Goal: Information Seeking & Learning: Learn about a topic

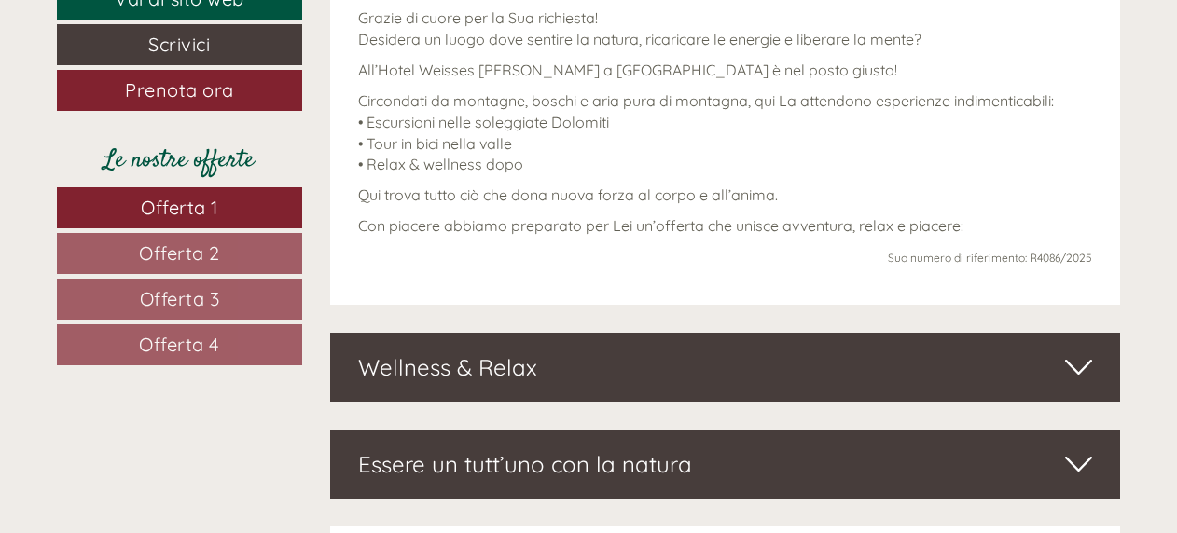
scroll to position [746, 0]
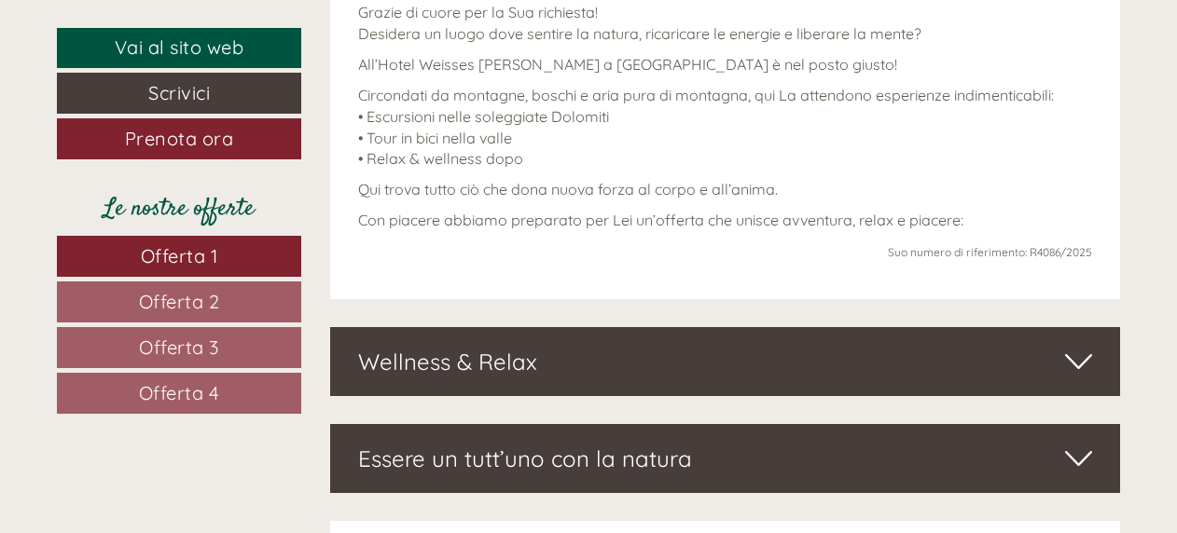
click at [459, 365] on div "Wellness & Relax" at bounding box center [725, 361] width 791 height 69
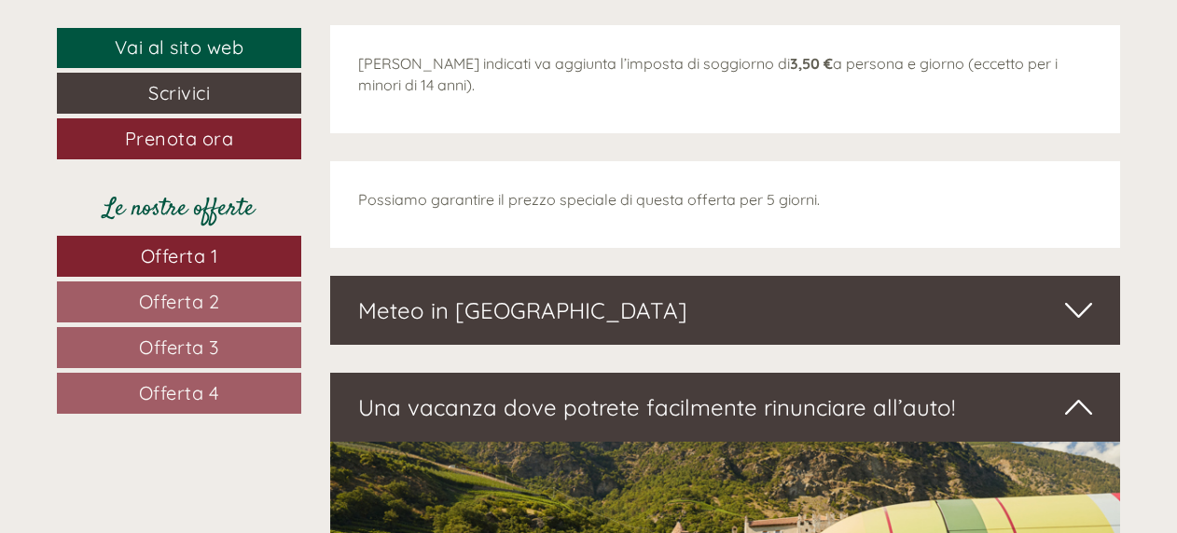
scroll to position [5314, 0]
click at [202, 296] on span "Offerta 2" at bounding box center [179, 301] width 81 height 23
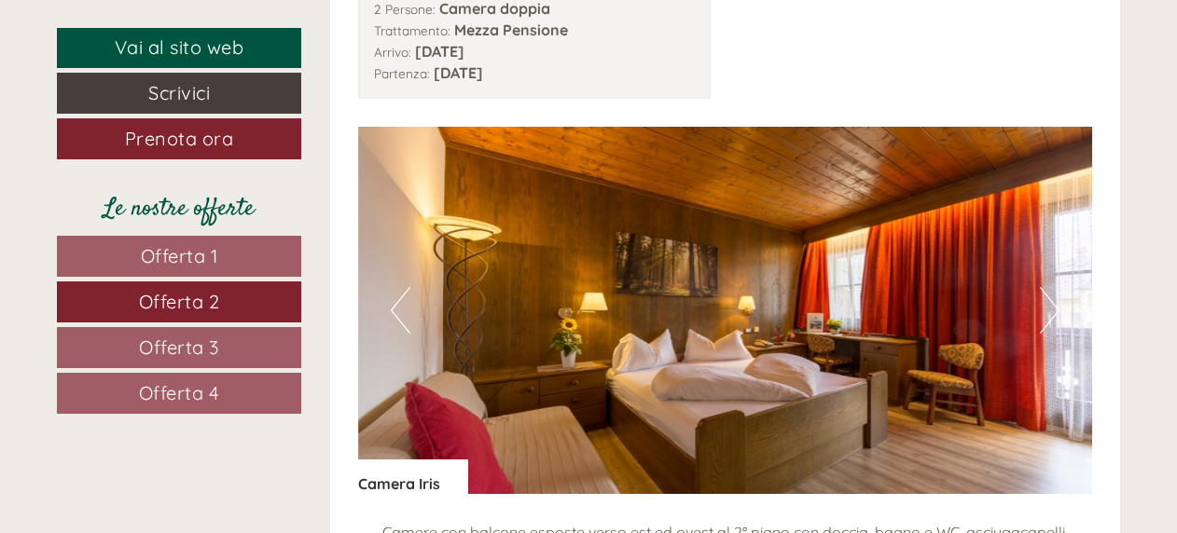
scroll to position [2082, 0]
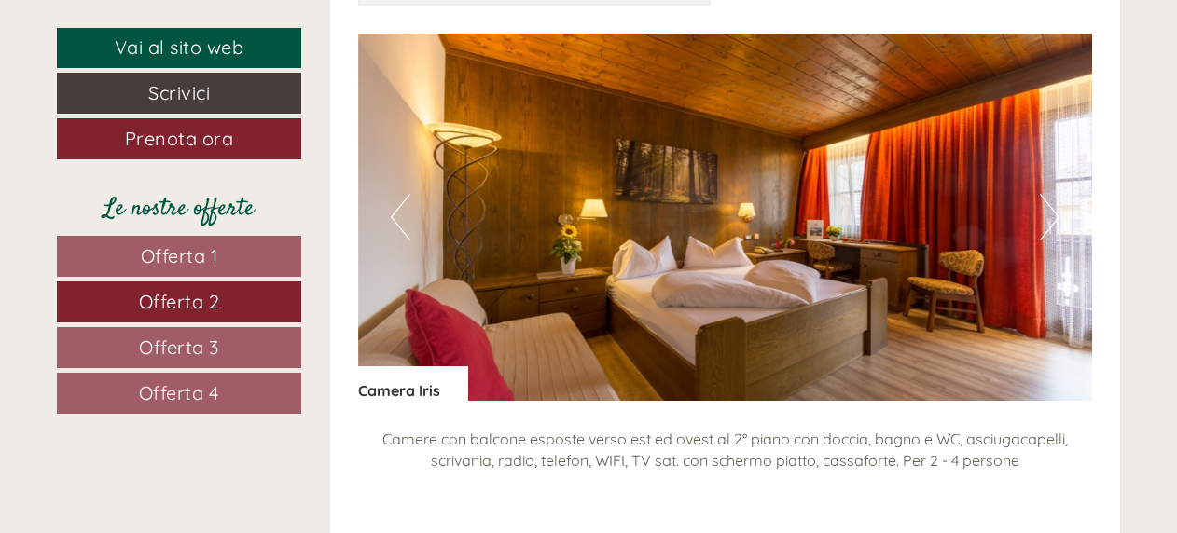
click at [1041, 216] on button "Next" at bounding box center [1050, 217] width 20 height 47
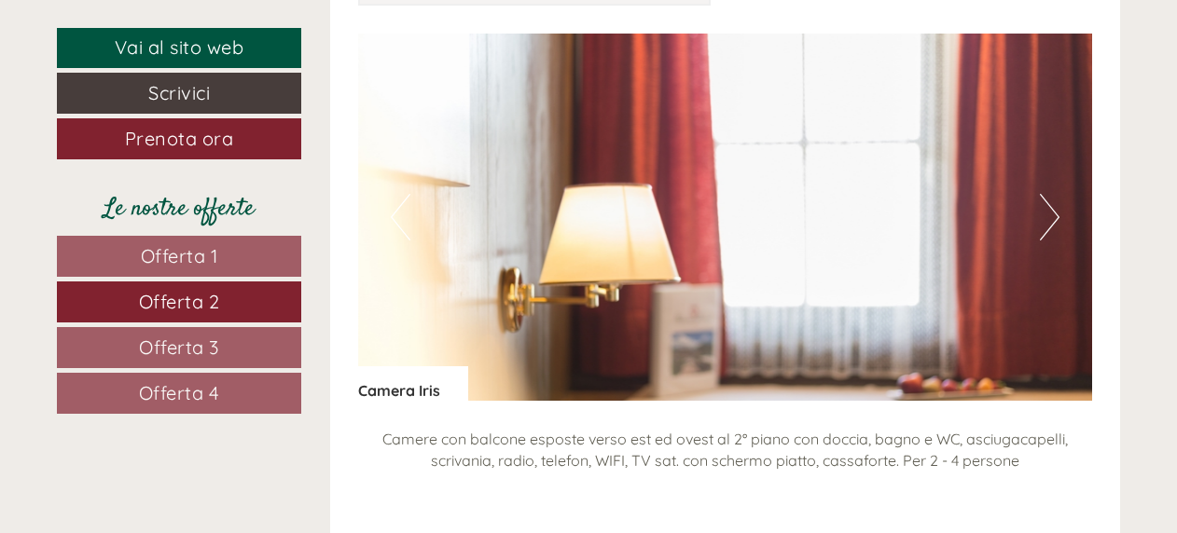
click at [1055, 220] on button "Next" at bounding box center [1050, 217] width 20 height 47
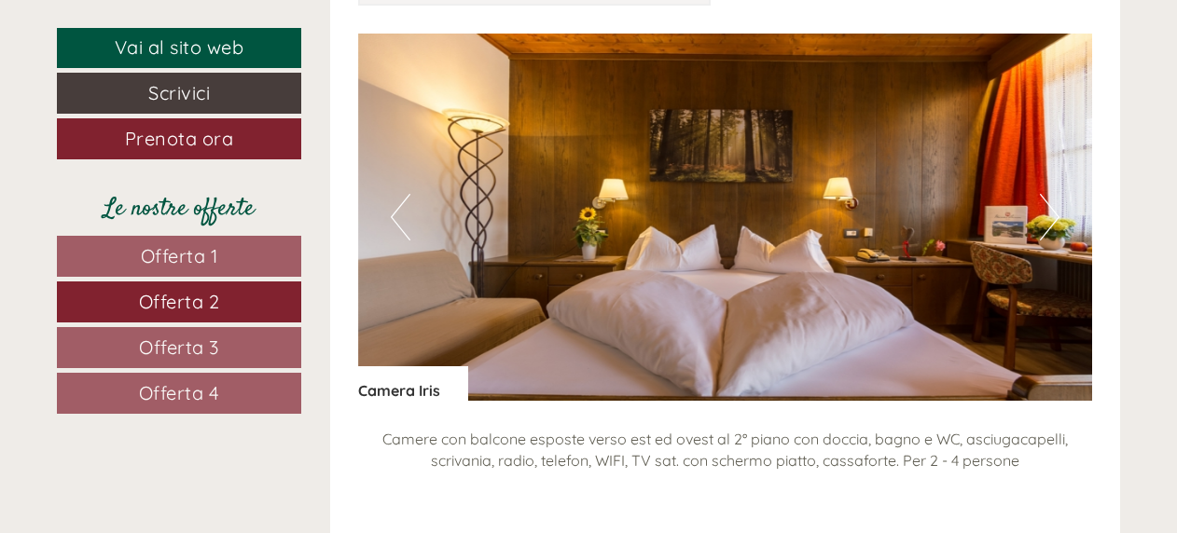
click at [1055, 220] on button "Next" at bounding box center [1050, 217] width 20 height 47
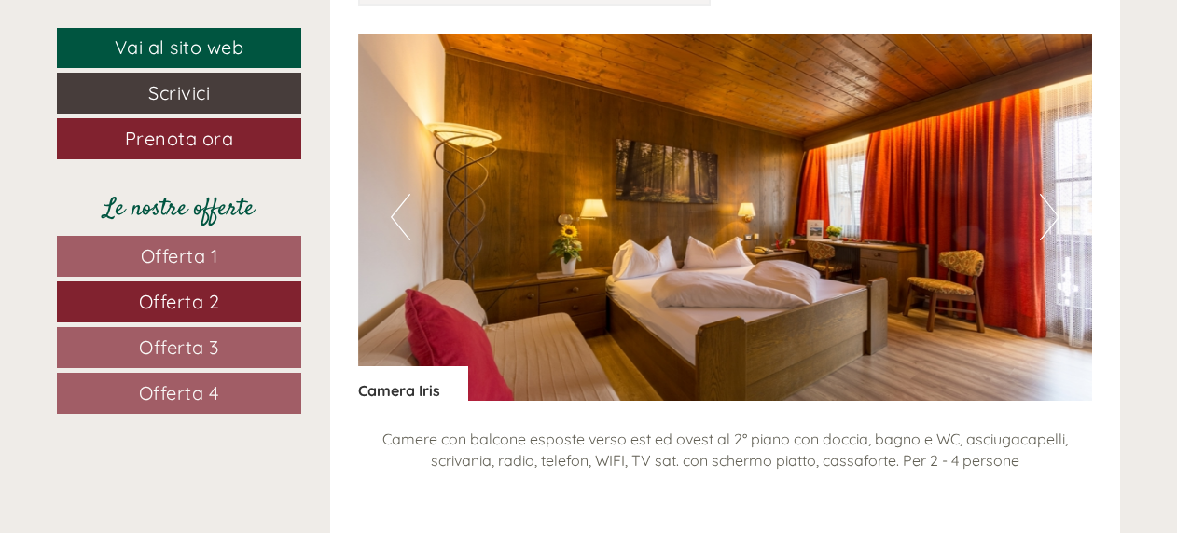
click at [1055, 220] on button "Next" at bounding box center [1050, 217] width 20 height 47
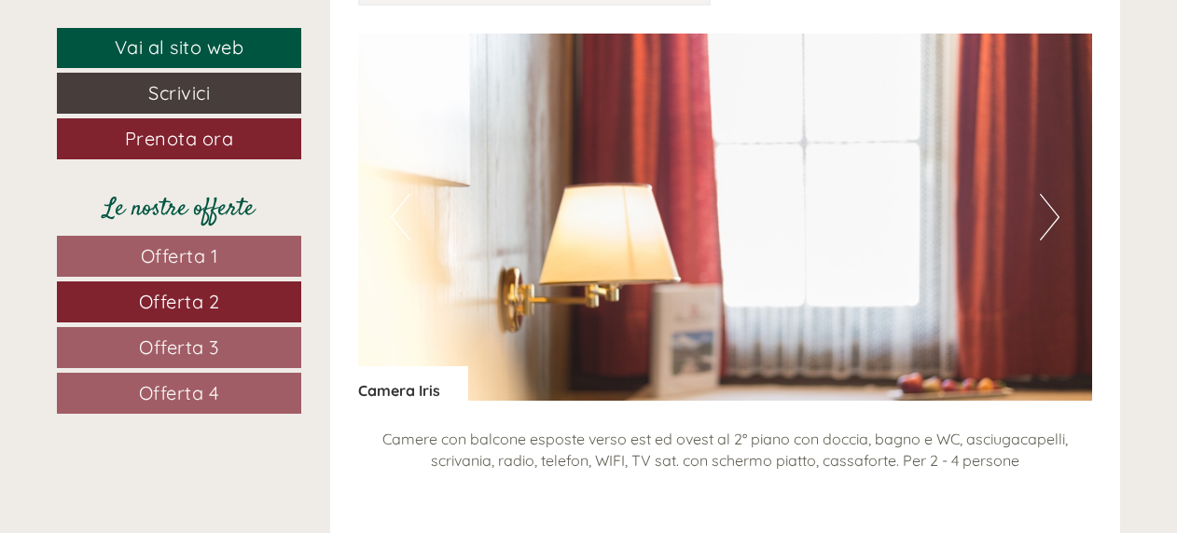
click at [1055, 220] on button "Next" at bounding box center [1050, 217] width 20 height 47
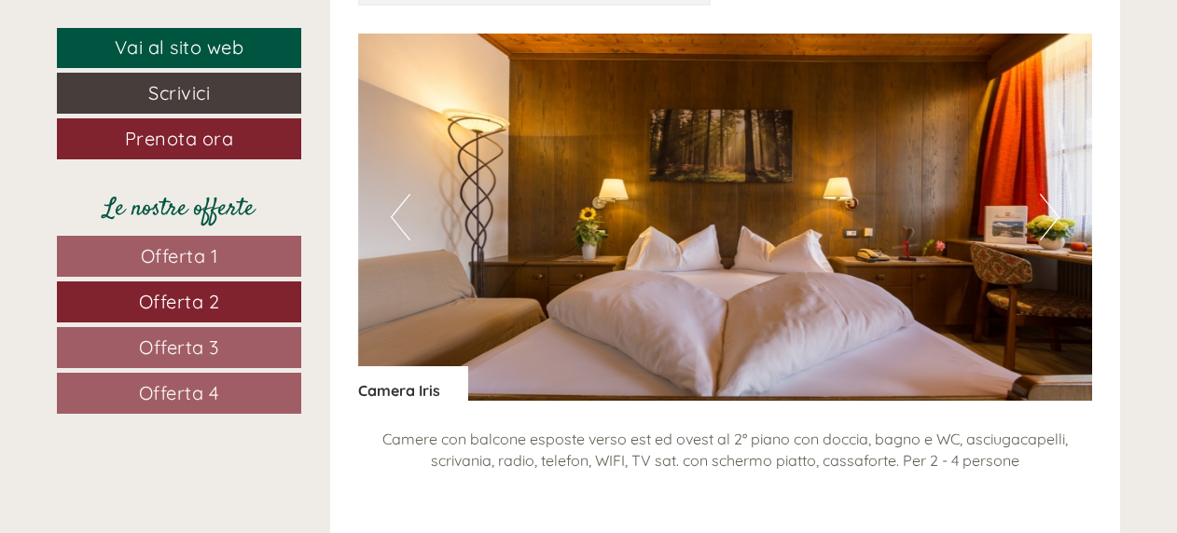
click at [155, 253] on span "Offerta 1" at bounding box center [179, 255] width 77 height 23
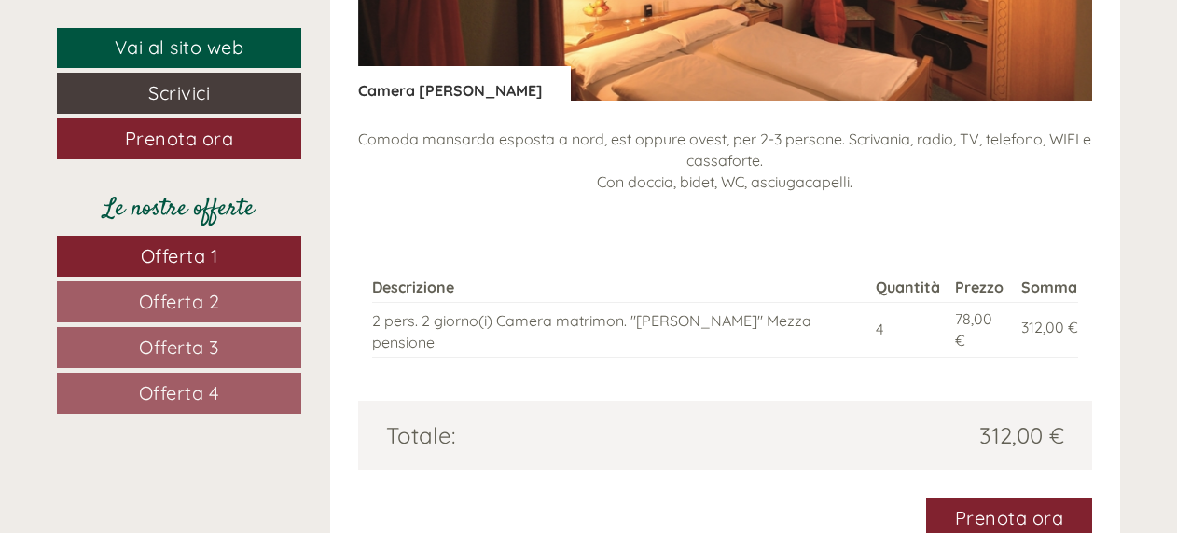
scroll to position [2009, 0]
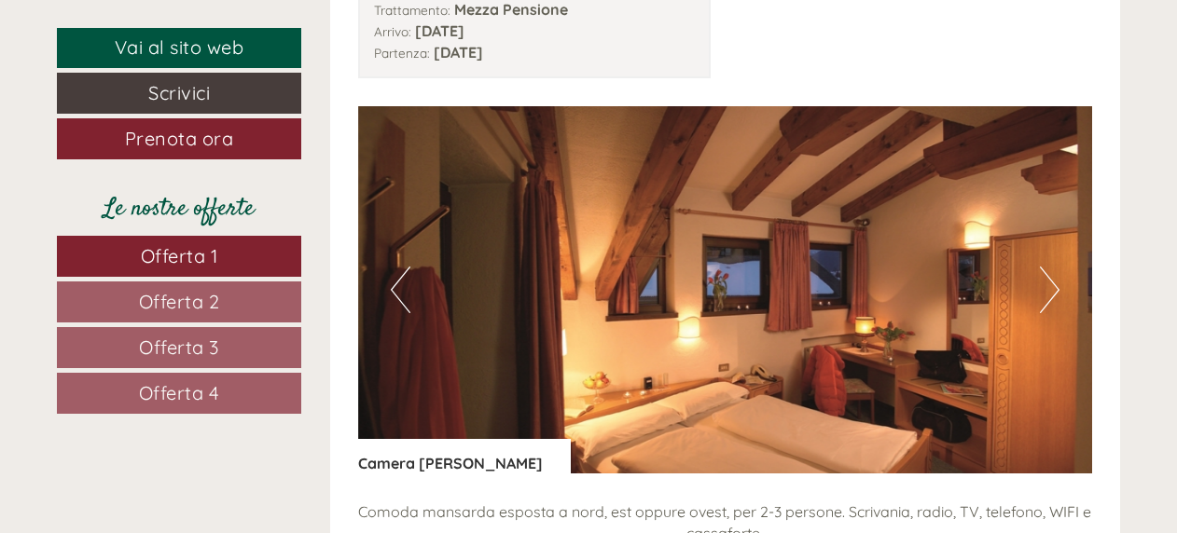
click at [1054, 288] on button "Next" at bounding box center [1050, 290] width 20 height 47
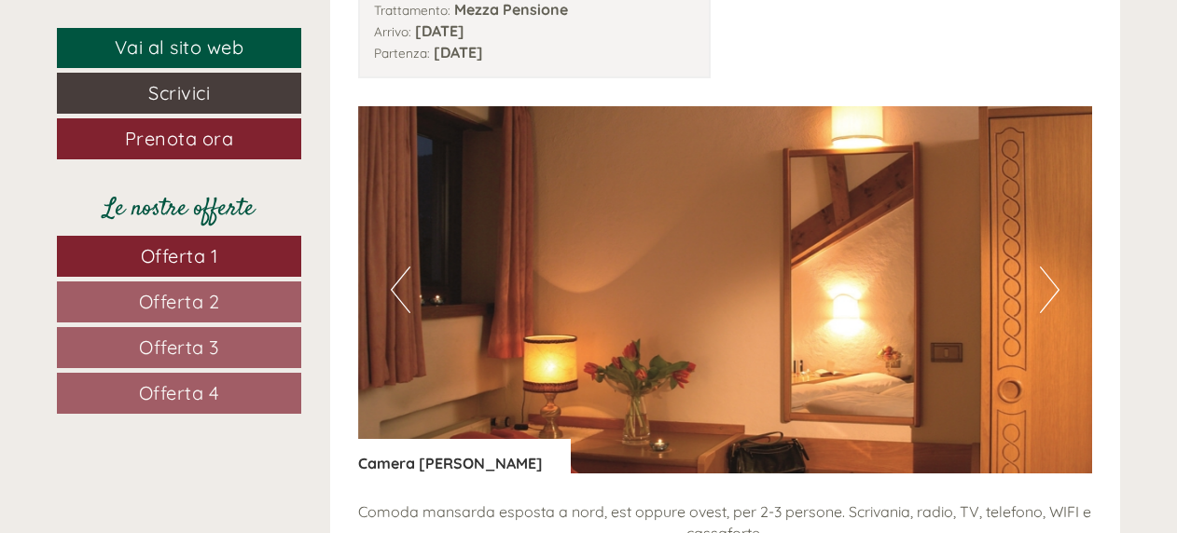
click at [1054, 288] on button "Next" at bounding box center [1050, 290] width 20 height 47
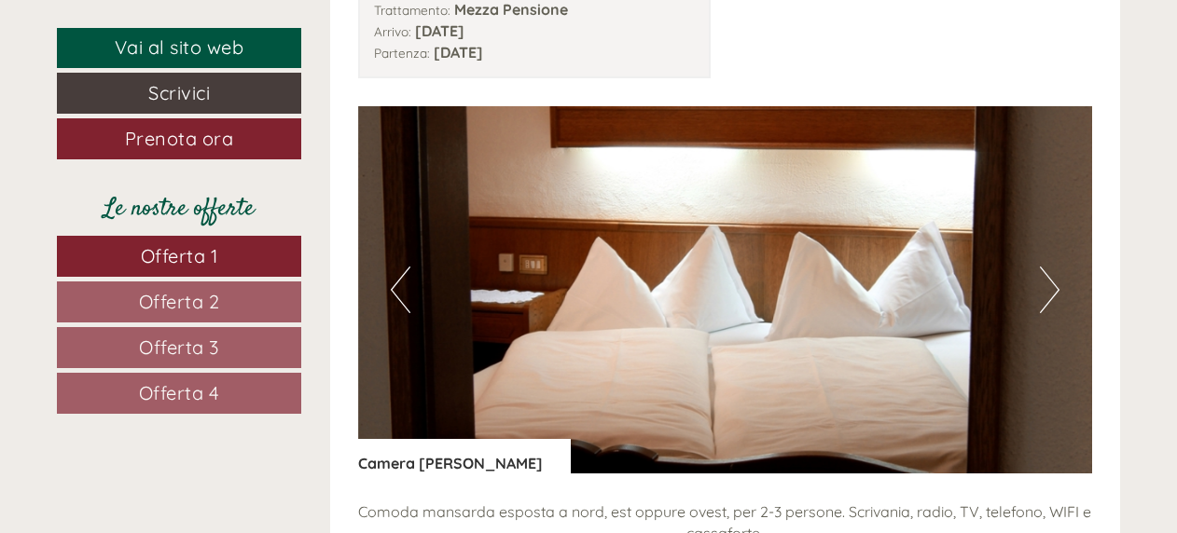
click at [1054, 288] on button "Next" at bounding box center [1050, 290] width 20 height 47
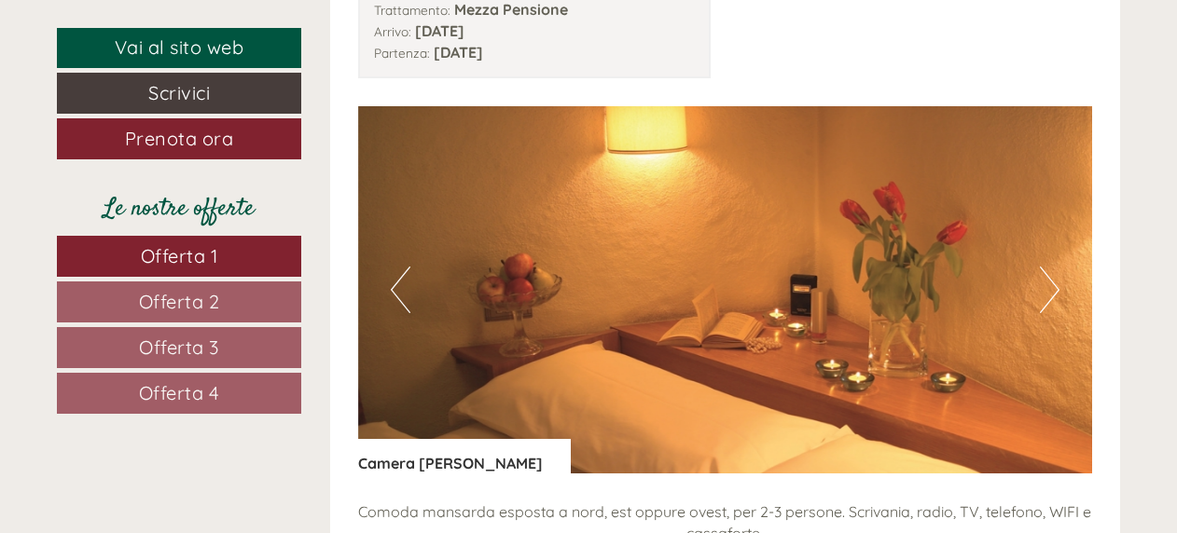
click at [1054, 288] on button "Next" at bounding box center [1050, 290] width 20 height 47
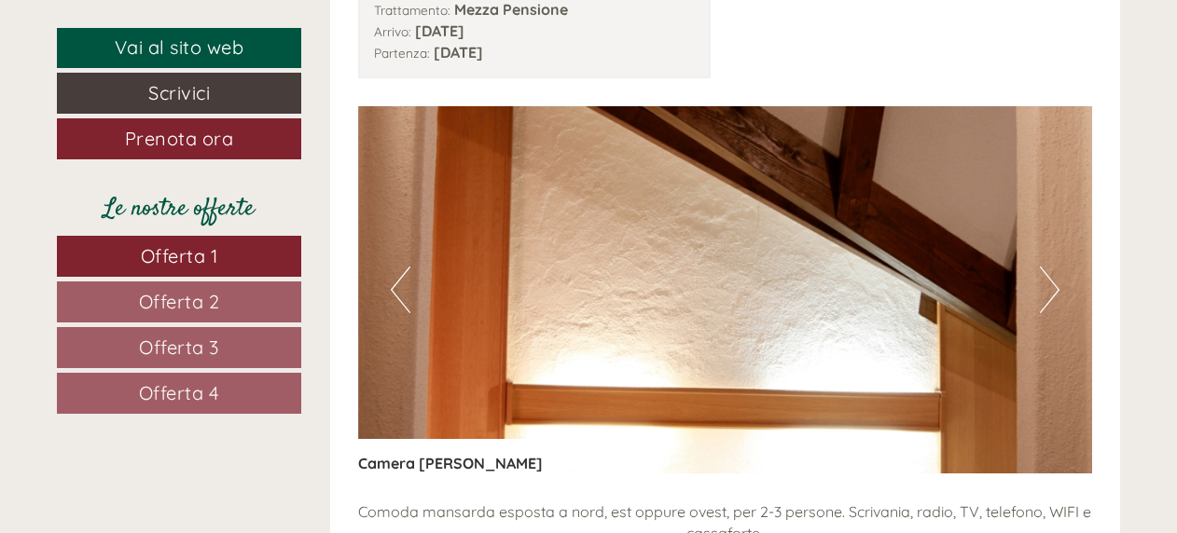
click at [1054, 288] on button "Next" at bounding box center [1050, 290] width 20 height 47
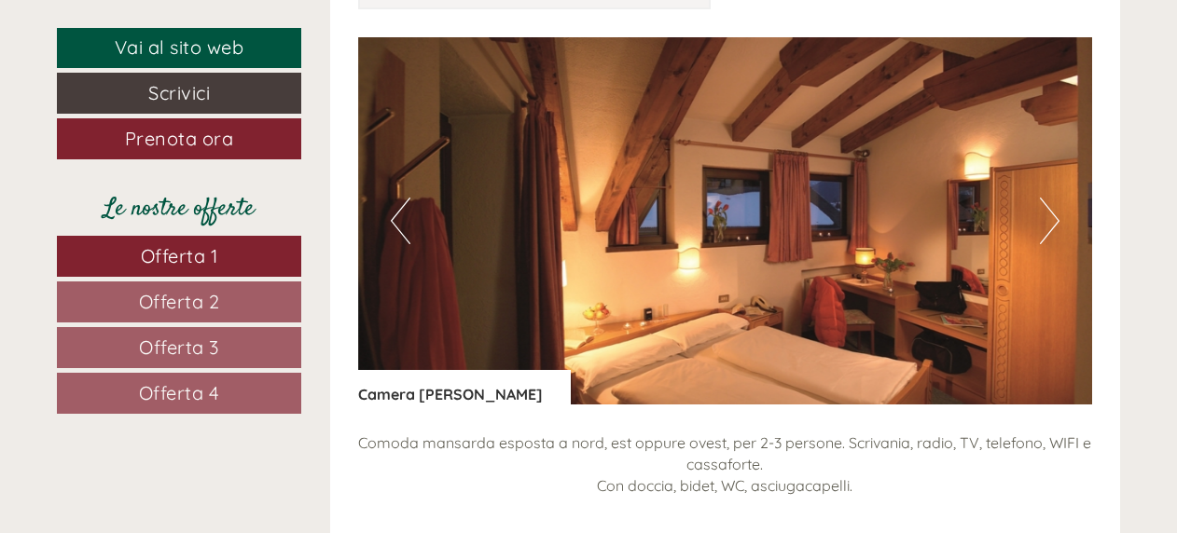
scroll to position [2102, 0]
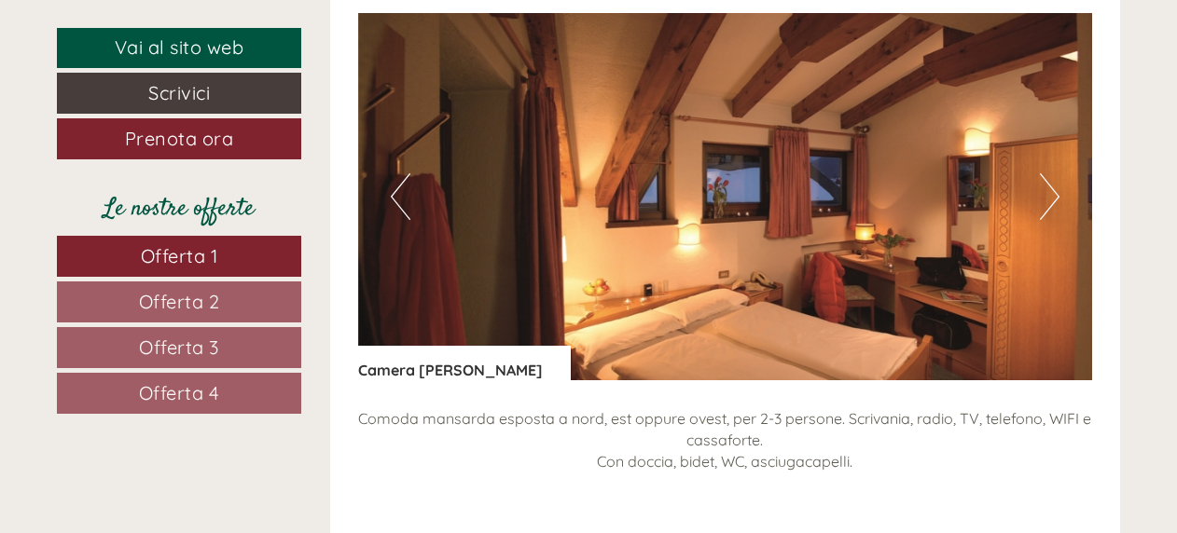
click at [1043, 211] on button "Next" at bounding box center [1050, 196] width 20 height 47
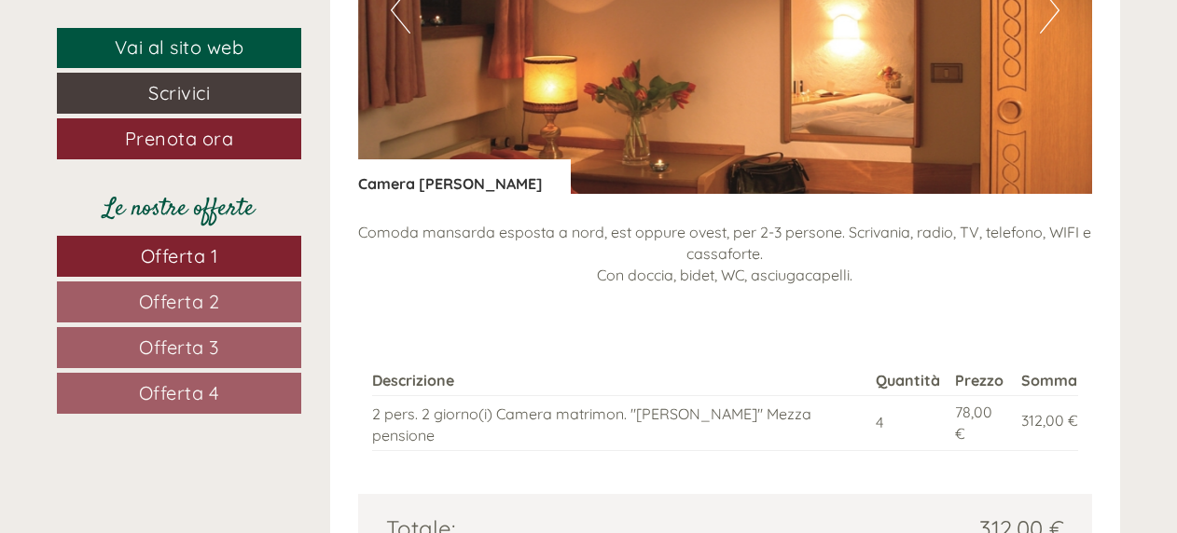
click at [207, 336] on span "Offerta 3" at bounding box center [179, 347] width 80 height 23
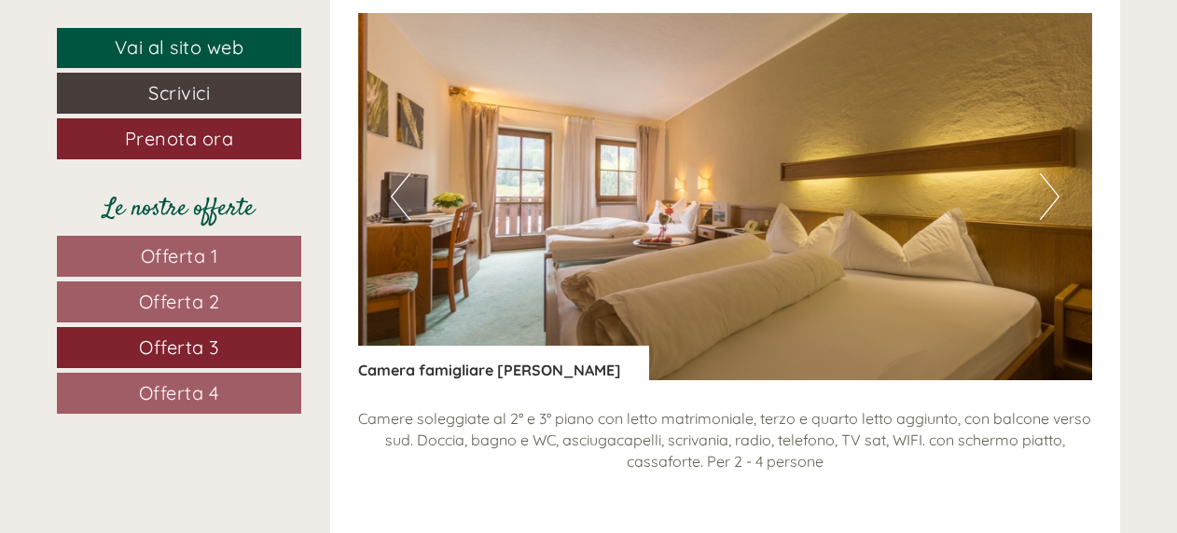
click at [1044, 201] on button "Next" at bounding box center [1050, 196] width 20 height 47
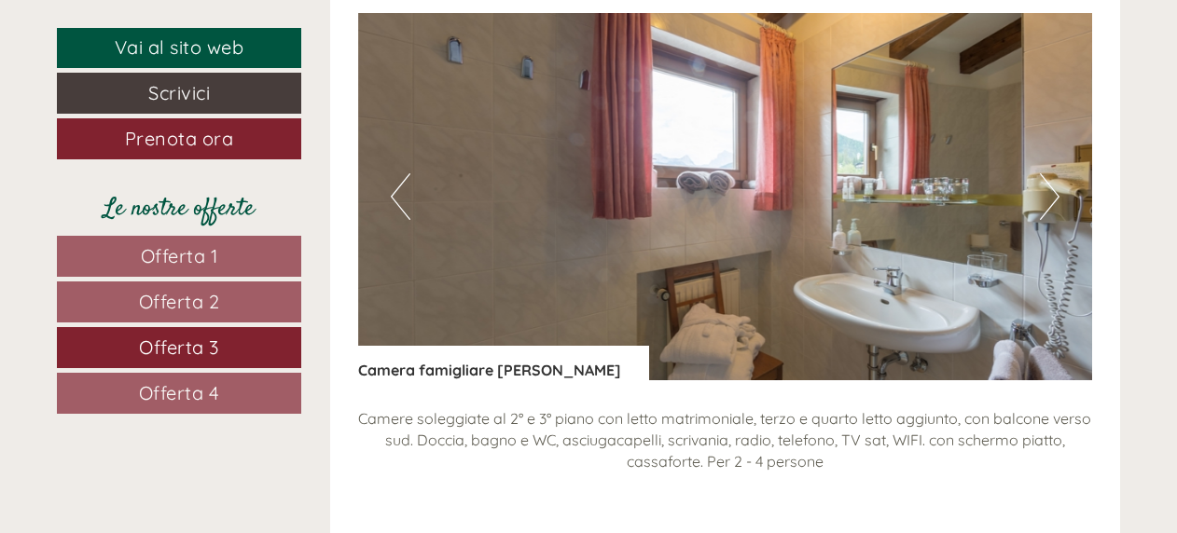
click at [1044, 202] on button "Next" at bounding box center [1050, 196] width 20 height 47
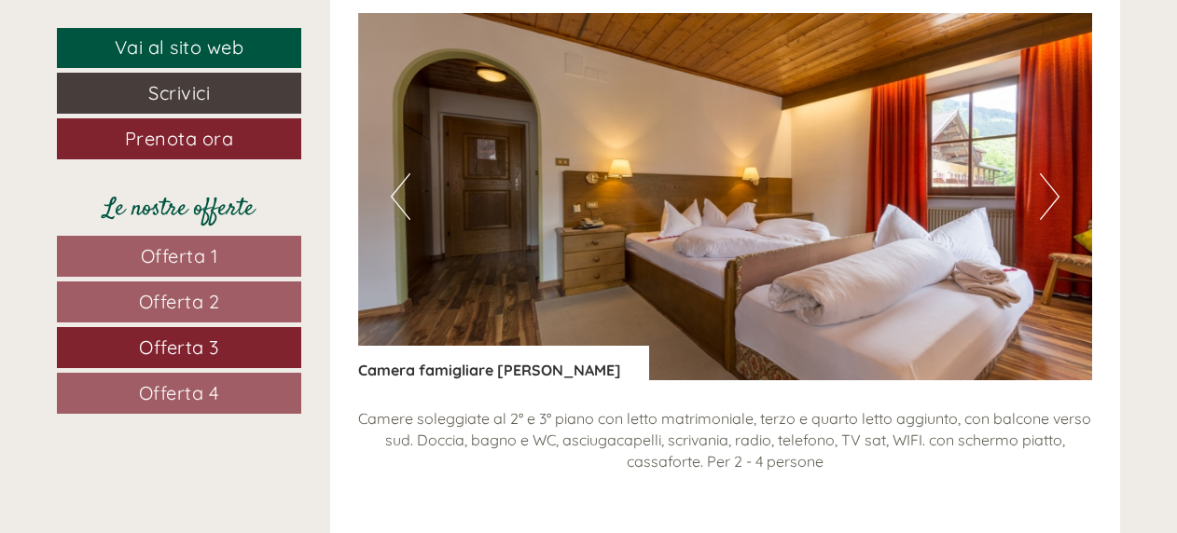
click at [1044, 203] on button "Next" at bounding box center [1050, 196] width 20 height 47
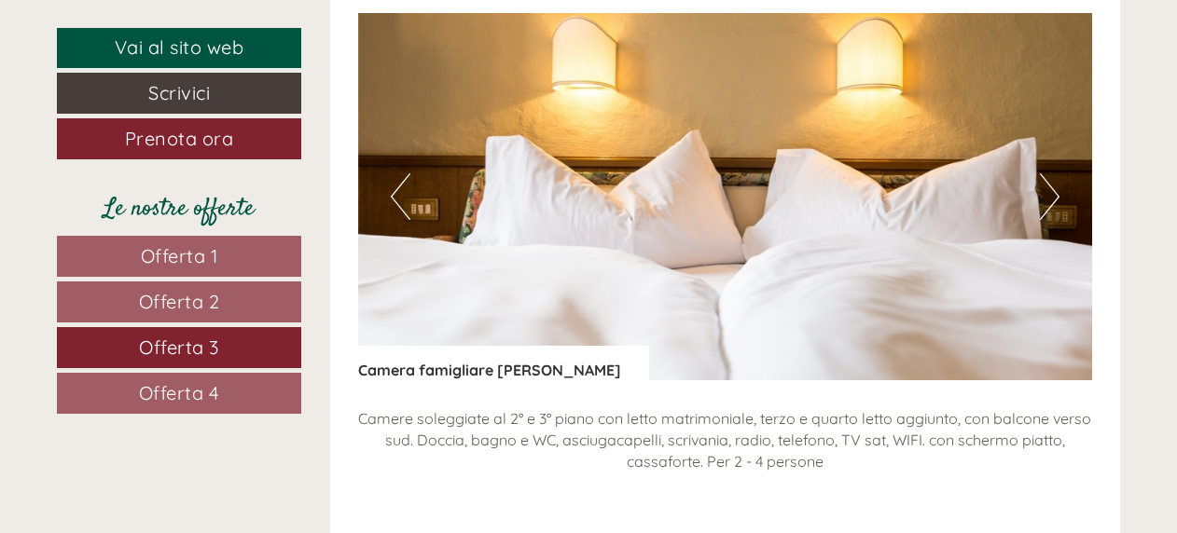
click at [1044, 203] on button "Next" at bounding box center [1050, 196] width 20 height 47
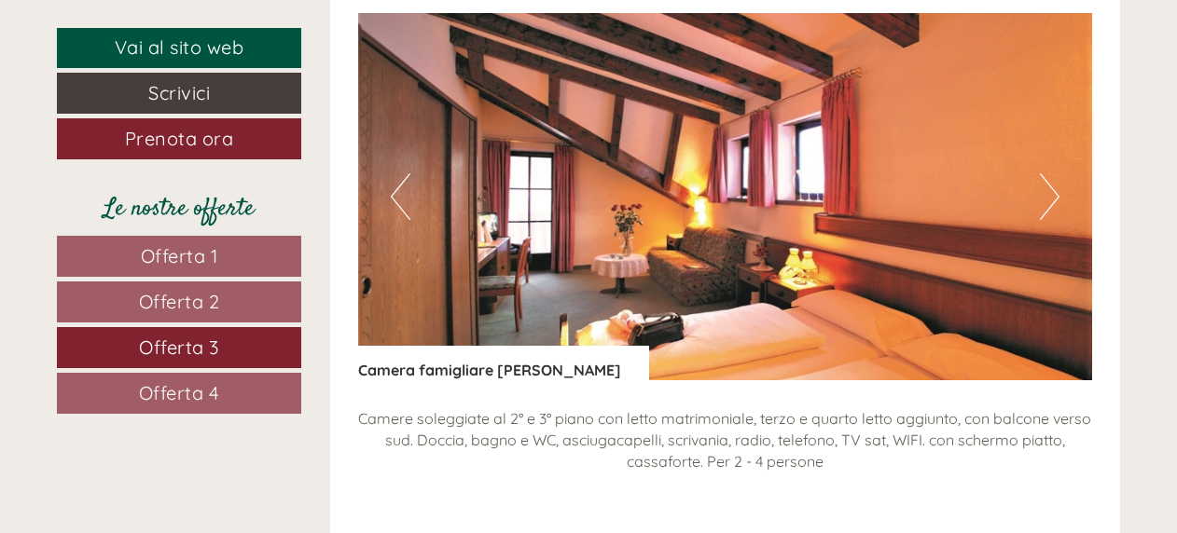
click at [1044, 203] on button "Next" at bounding box center [1050, 196] width 20 height 47
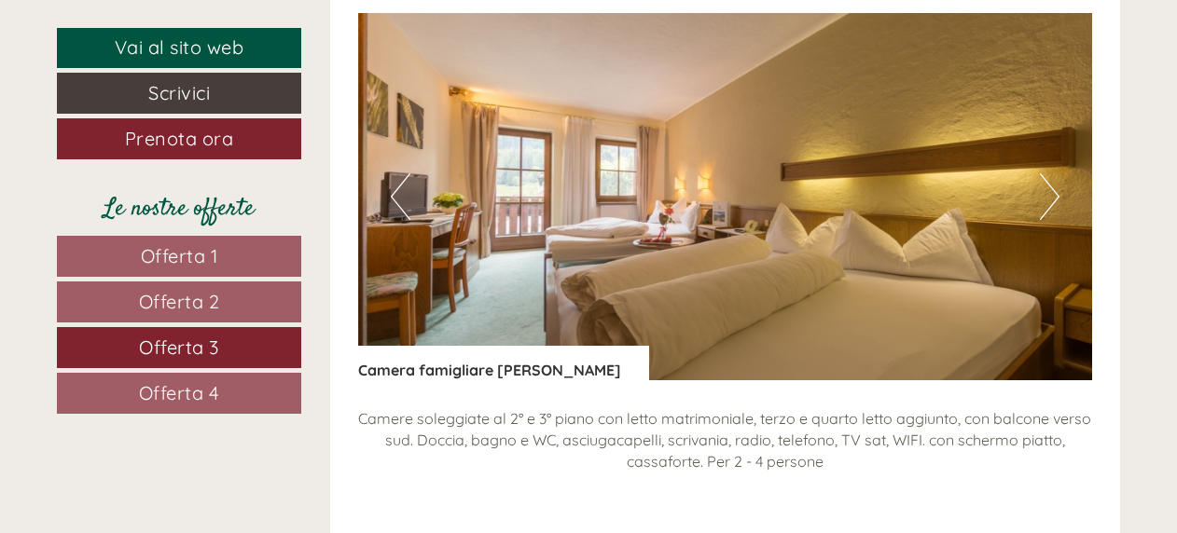
click at [198, 389] on span "Offerta 4" at bounding box center [179, 392] width 81 height 23
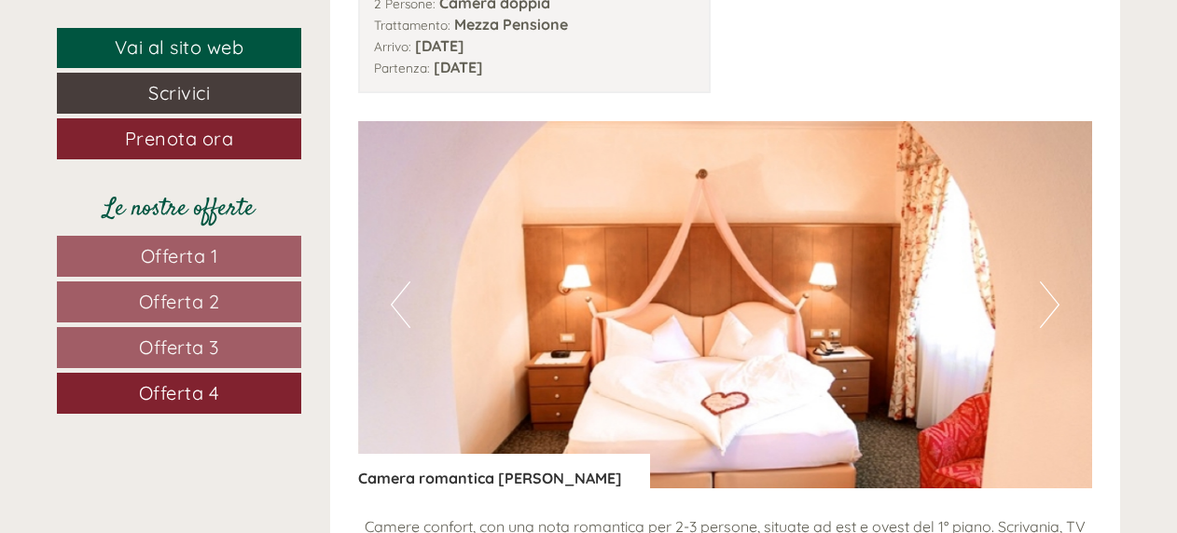
scroll to position [2009, 0]
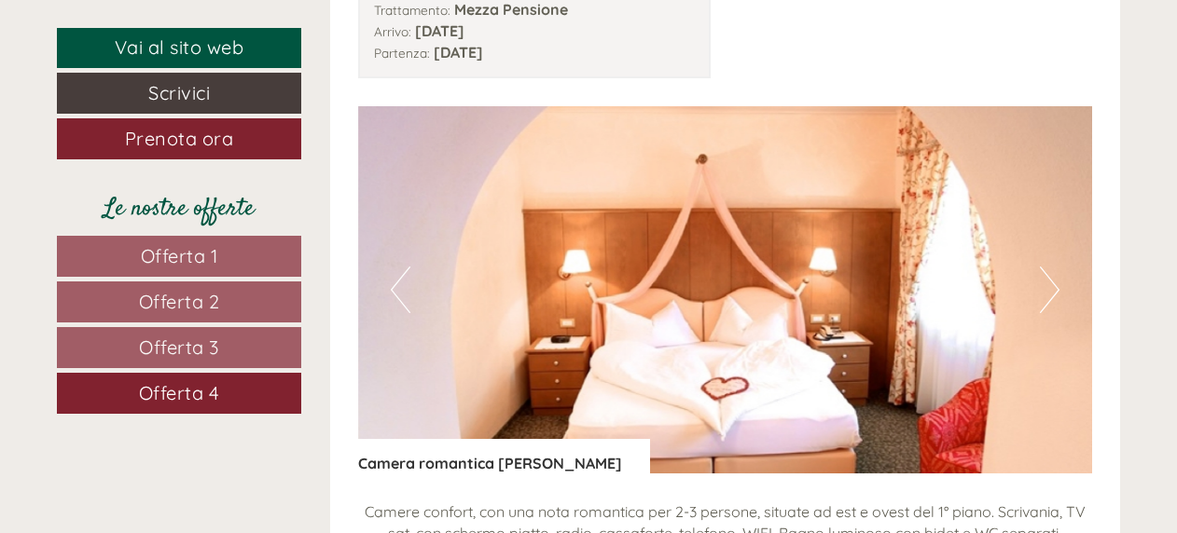
click at [1053, 295] on button "Next" at bounding box center [1050, 290] width 20 height 47
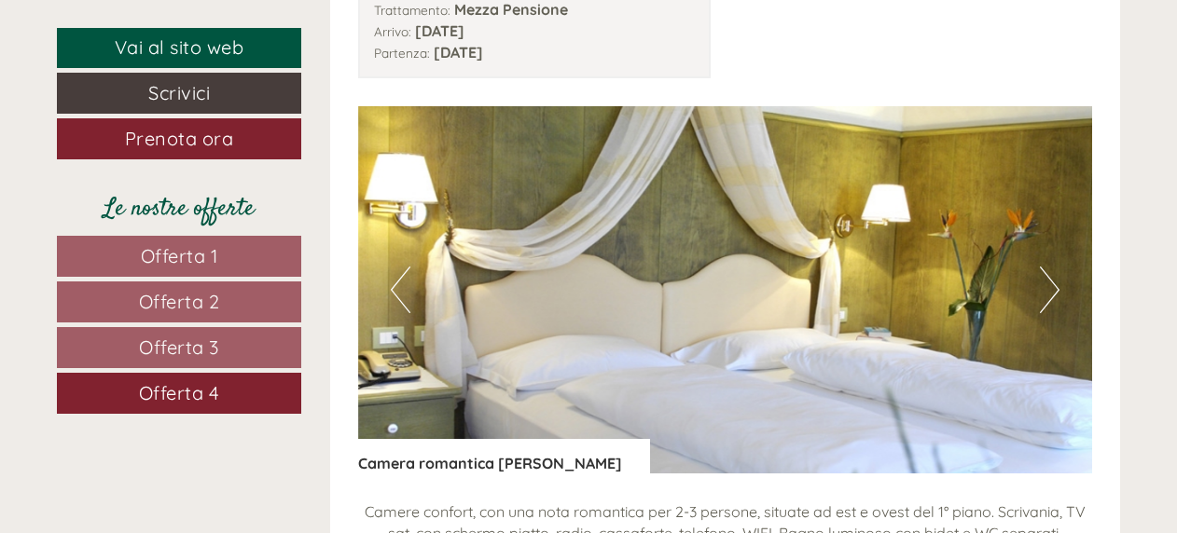
click at [1053, 295] on button "Next" at bounding box center [1050, 290] width 20 height 47
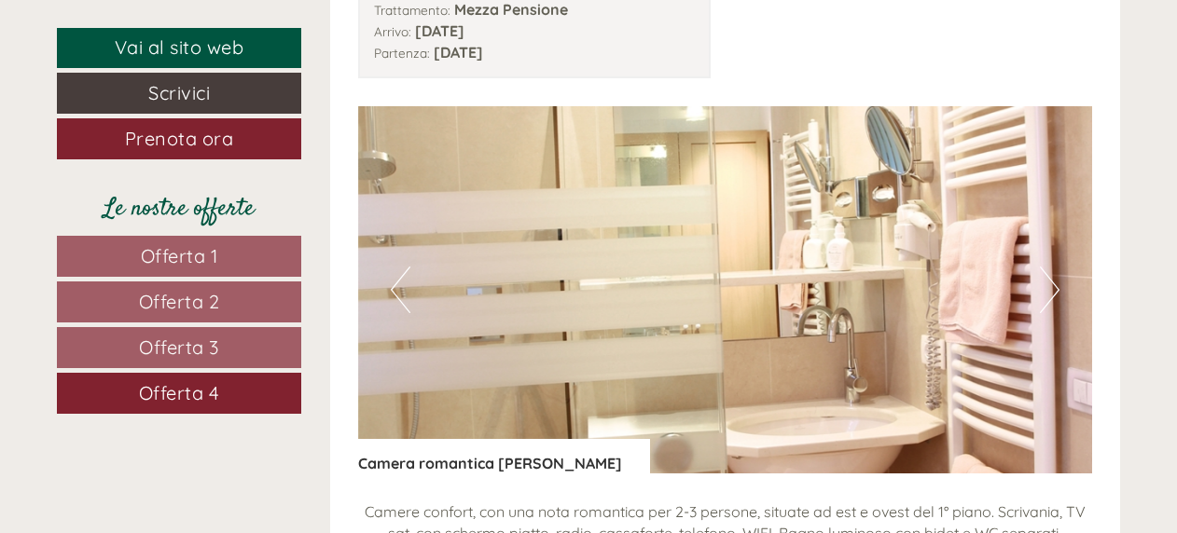
click at [1053, 295] on button "Next" at bounding box center [1050, 290] width 20 height 47
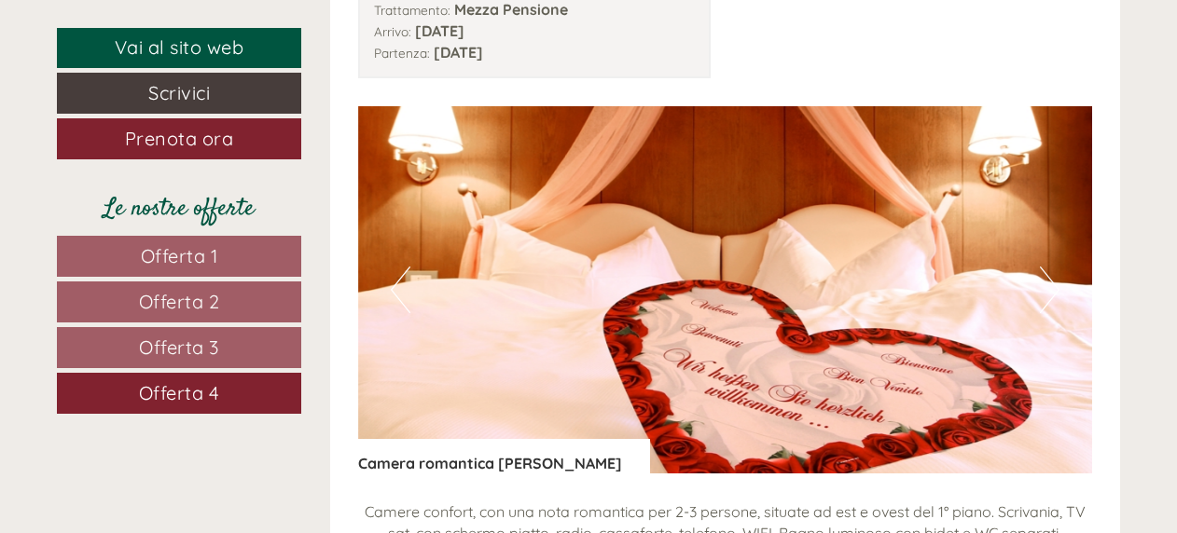
click at [1053, 295] on button "Next" at bounding box center [1050, 290] width 20 height 47
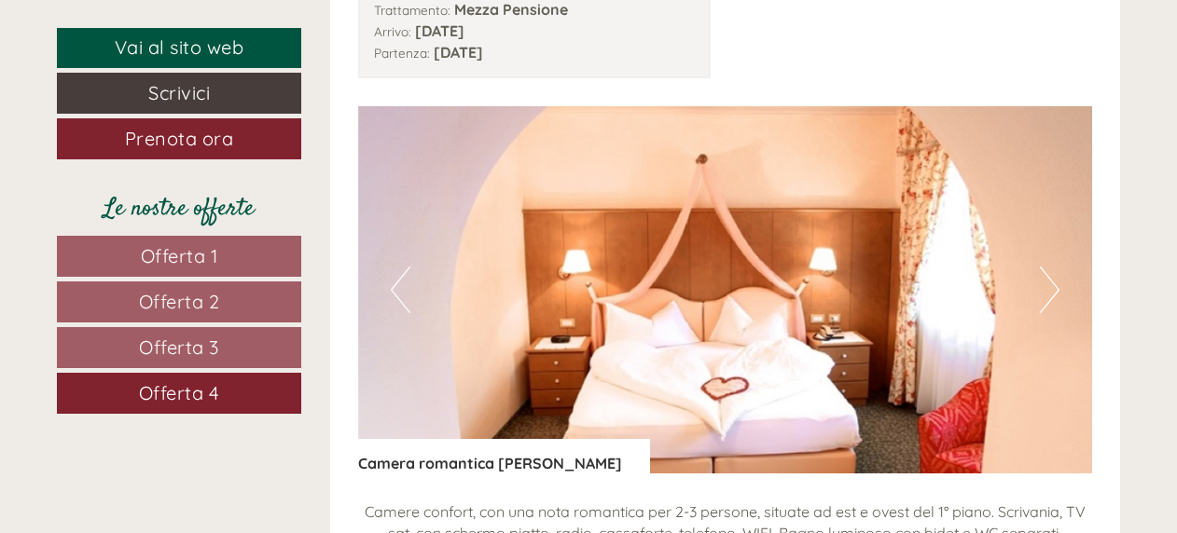
click at [1053, 295] on button "Next" at bounding box center [1050, 290] width 20 height 47
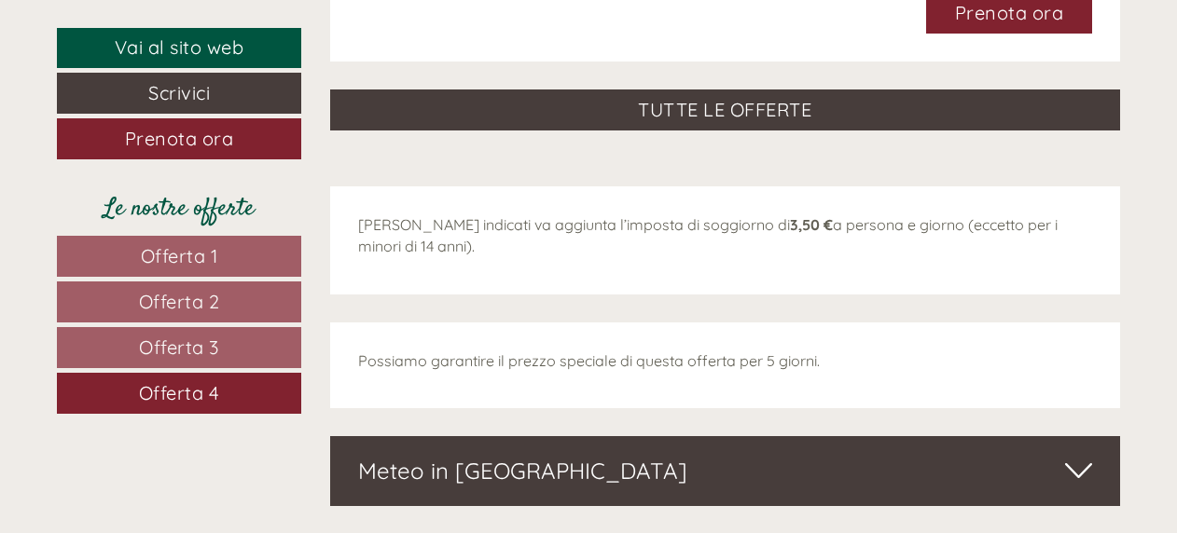
scroll to position [2662, 0]
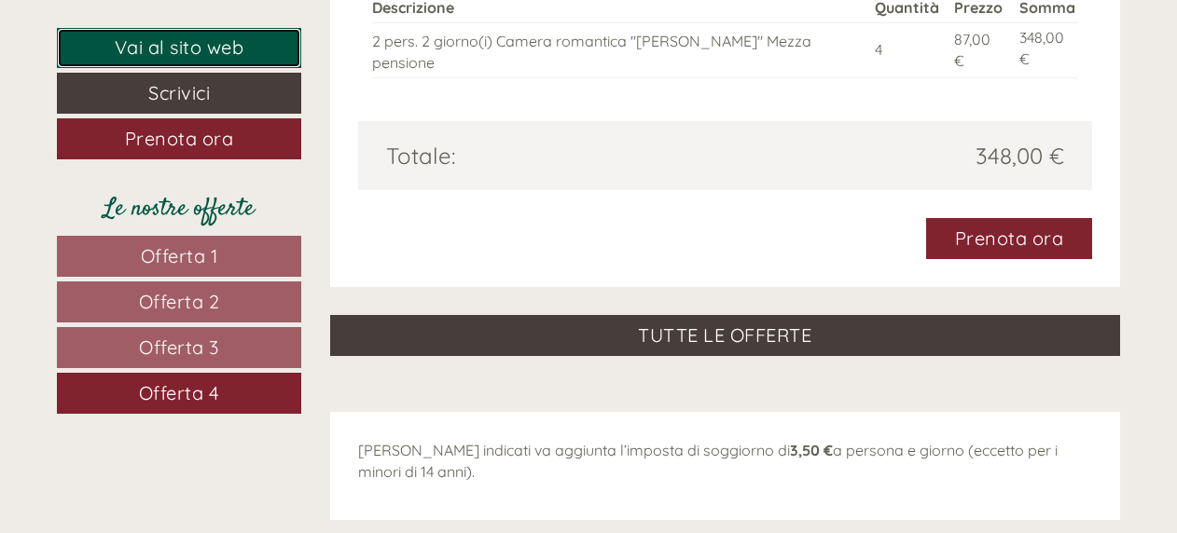
click at [178, 39] on link "Vai al sito web" at bounding box center [179, 48] width 244 height 40
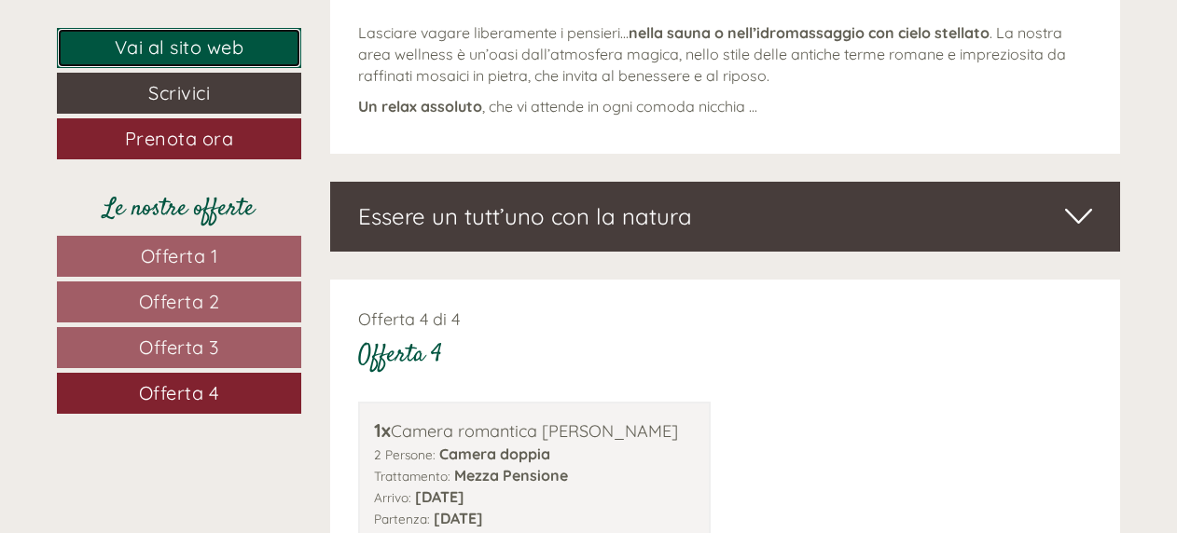
scroll to position [1170, 0]
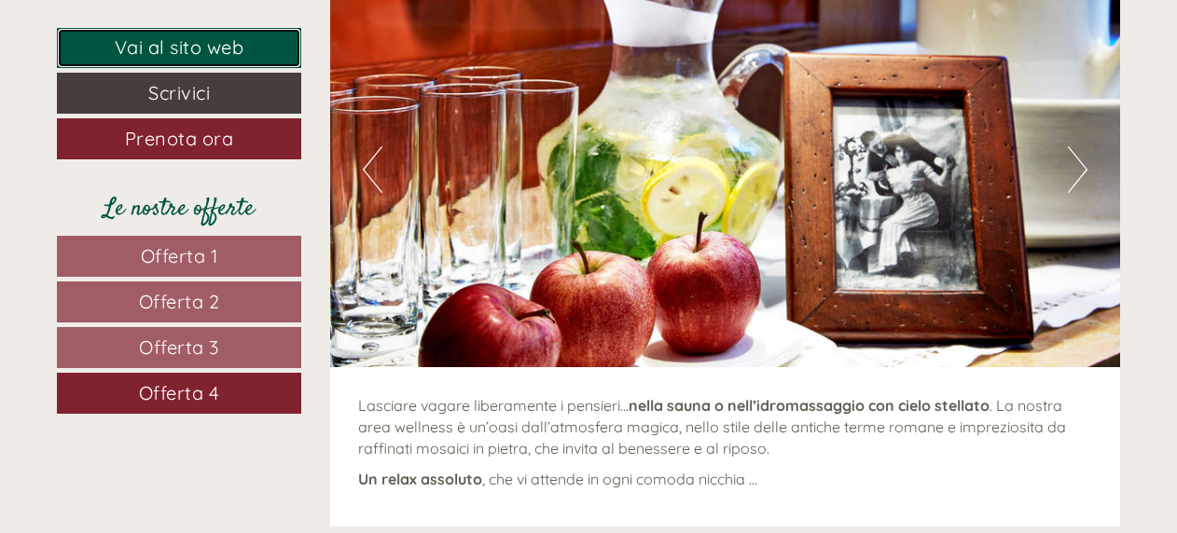
click at [202, 48] on link "Vai al sito web" at bounding box center [179, 48] width 244 height 40
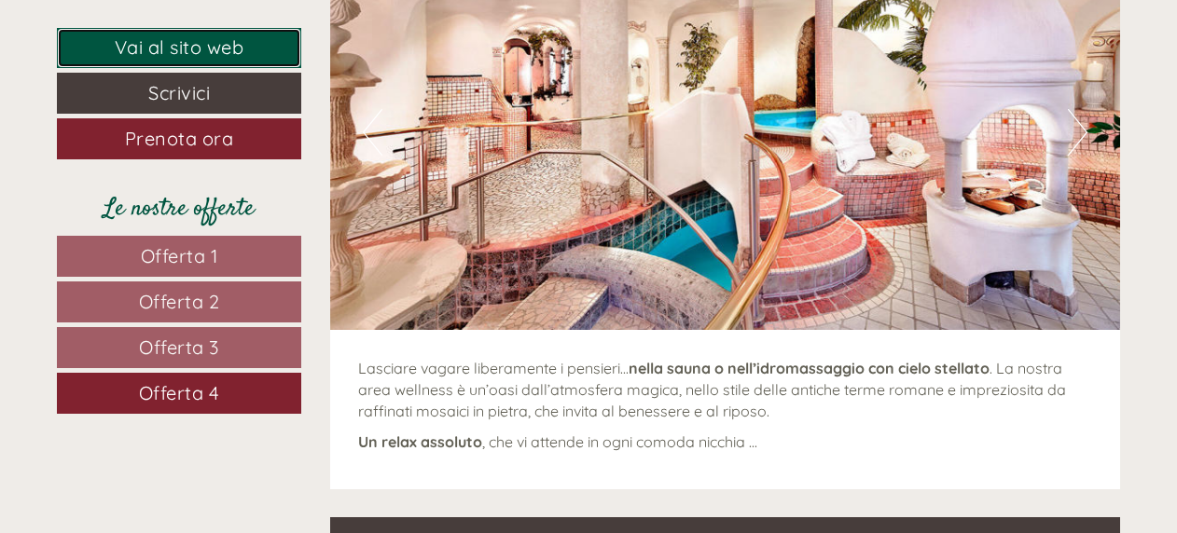
scroll to position [1212, 0]
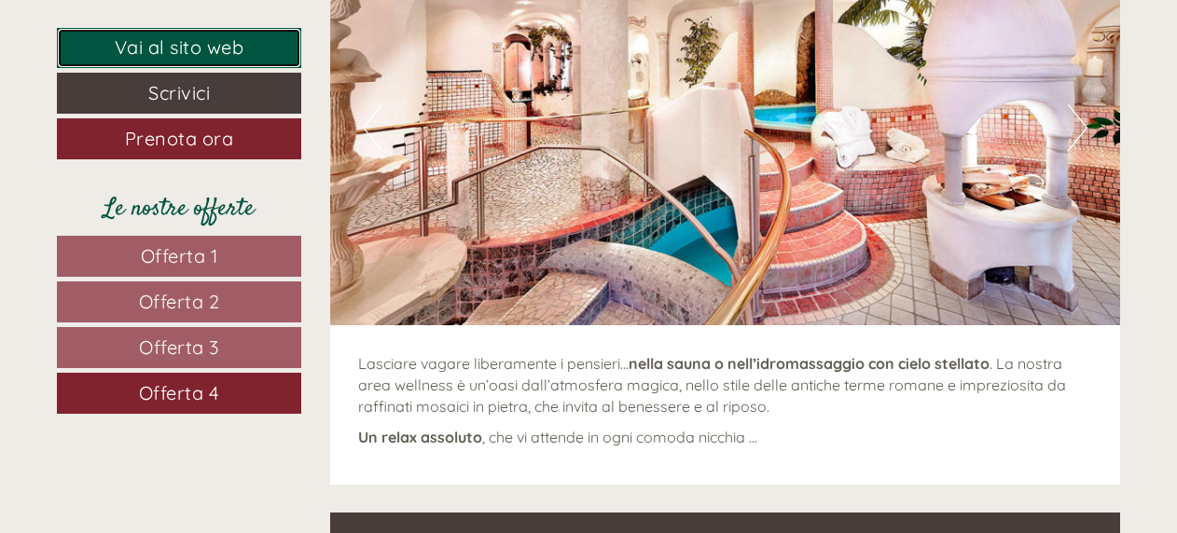
click at [145, 39] on link "Vai al sito web" at bounding box center [179, 48] width 244 height 40
